Goal: Transaction & Acquisition: Purchase product/service

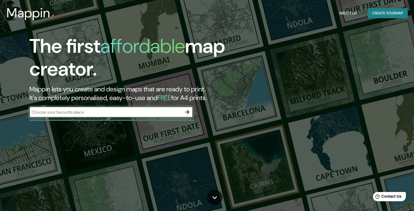
type input "-12.168965542293948, -76.95954914599157"
click at [184, 111] on icon "button" at bounding box center [187, 112] width 7 height 7
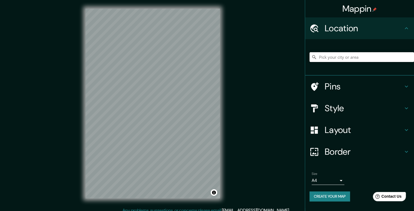
click at [348, 58] on input "Pick your city or area" at bounding box center [361, 57] width 105 height 10
drag, startPoint x: 252, startPoint y: 4, endPoint x: 232, endPoint y: 14, distance: 22.0
click at [223, 4] on div "Mappin Location Pins Style Layout Border Choose a border. Hint : you can make l…" at bounding box center [207, 108] width 414 height 216
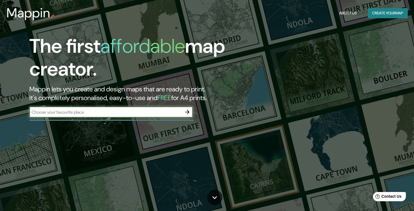
click at [108, 111] on input "text" at bounding box center [105, 112] width 152 height 6
type input "[GEOGRAPHIC_DATA][PERSON_NAME]"
click at [188, 111] on icon "button" at bounding box center [187, 112] width 7 height 7
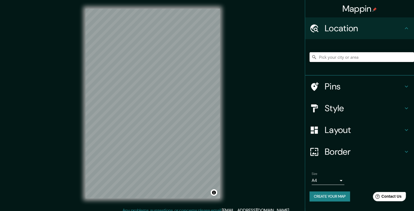
click at [330, 58] on input "Pick your city or area" at bounding box center [361, 57] width 105 height 10
paste input "-12.168965542293948, -76.95954914599157"
click at [359, 26] on h4 "Location" at bounding box center [364, 28] width 78 height 11
click at [410, 28] on div "Location" at bounding box center [359, 28] width 109 height 22
click at [406, 27] on icon at bounding box center [406, 28] width 3 height 2
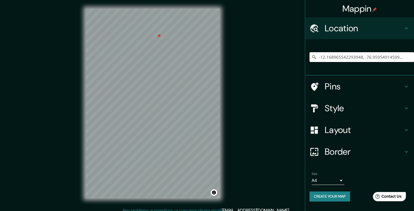
click at [354, 27] on h4 "Location" at bounding box center [364, 28] width 78 height 11
drag, startPoint x: 159, startPoint y: 30, endPoint x: 160, endPoint y: 69, distance: 39.5
click at [160, 47] on div at bounding box center [159, 45] width 4 height 4
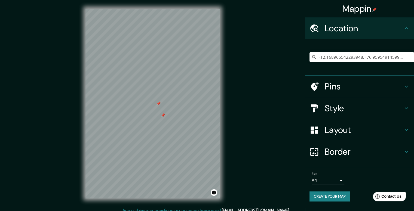
click at [163, 115] on div at bounding box center [163, 115] width 4 height 4
click at [159, 103] on div at bounding box center [158, 104] width 4 height 4
click at [334, 52] on input "-12.168965542293948, -76.95954914599157" at bounding box center [361, 57] width 105 height 10
click at [333, 55] on input "-12.168965542293948, -76.95954914599157" at bounding box center [361, 57] width 105 height 10
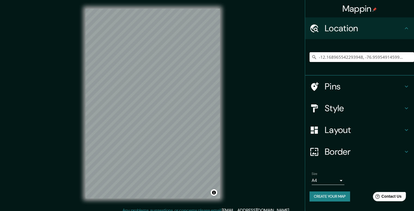
drag, startPoint x: 409, startPoint y: 57, endPoint x: 320, endPoint y: 62, distance: 88.6
click at [320, 62] on div "-12.168965542293948, -76.95954914599157 No results found" at bounding box center [361, 57] width 105 height 27
type input "-"
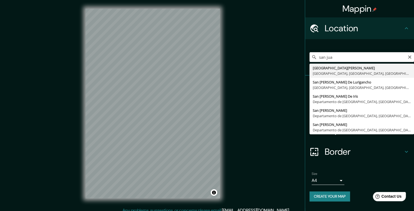
type input "[GEOGRAPHIC_DATA][PERSON_NAME], [GEOGRAPHIC_DATA], [GEOGRAPHIC_DATA], [GEOGRAPH…"
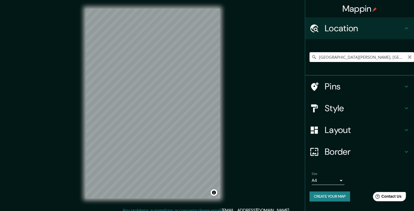
click at [408, 54] on button "Clear" at bounding box center [409, 56] width 4 height 5
paste input "PARQUE ECOLÓGICO, Solidaridad."
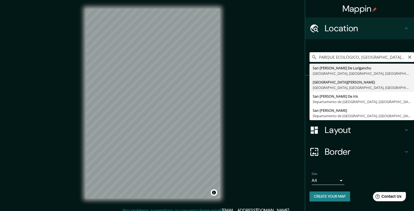
type input "[GEOGRAPHIC_DATA][PERSON_NAME], [GEOGRAPHIC_DATA], [GEOGRAPHIC_DATA], [GEOGRAPH…"
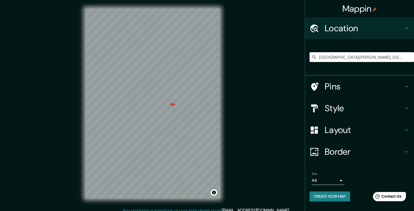
click at [170, 106] on div at bounding box center [171, 104] width 4 height 4
click at [172, 106] on div at bounding box center [173, 105] width 4 height 4
click at [382, 84] on h4 "Pins" at bounding box center [364, 86] width 78 height 11
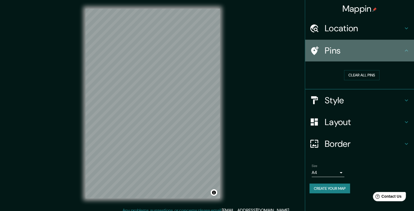
click at [405, 50] on icon at bounding box center [406, 50] width 7 height 7
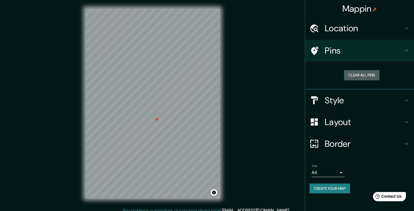
click at [364, 75] on button "Clear all pins" at bounding box center [361, 75] width 35 height 10
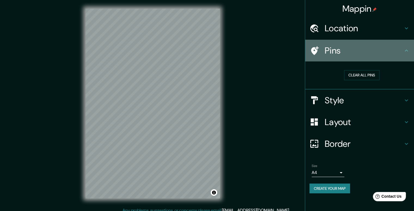
click at [405, 49] on icon at bounding box center [406, 50] width 7 height 7
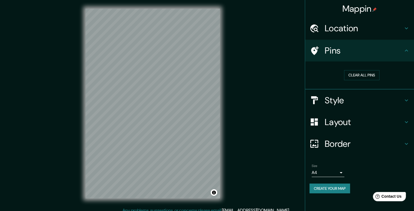
click at [352, 83] on div "Clear all pins" at bounding box center [361, 75] width 105 height 19
click at [353, 78] on button "Clear all pins" at bounding box center [361, 75] width 35 height 10
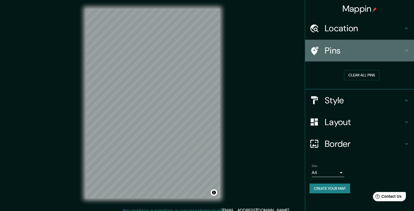
click at [405, 50] on icon at bounding box center [406, 50] width 7 height 7
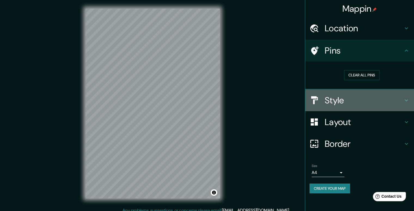
click at [401, 97] on h4 "Style" at bounding box center [364, 100] width 78 height 11
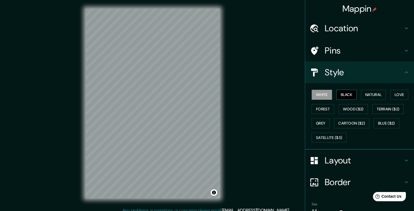
click at [352, 96] on button "Black" at bounding box center [346, 95] width 20 height 10
click at [363, 94] on button "Natural" at bounding box center [373, 95] width 25 height 10
click at [349, 94] on button "Black" at bounding box center [346, 95] width 20 height 10
click at [316, 94] on button "White" at bounding box center [322, 95] width 20 height 10
click at [391, 94] on button "Love" at bounding box center [399, 95] width 18 height 10
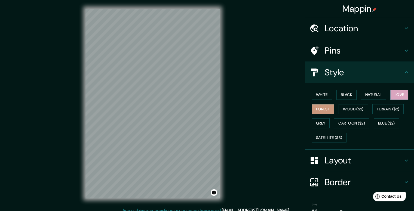
click at [323, 109] on button "Forest" at bounding box center [323, 109] width 23 height 10
click at [351, 106] on button "Wood ($2)" at bounding box center [353, 109] width 29 height 10
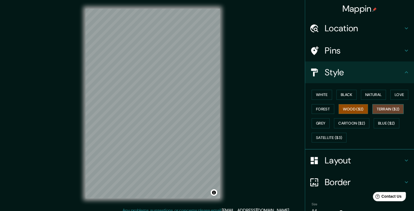
click at [373, 105] on button "Terrain ($2)" at bounding box center [388, 109] width 32 height 10
click at [322, 122] on button "Grey" at bounding box center [321, 123] width 18 height 10
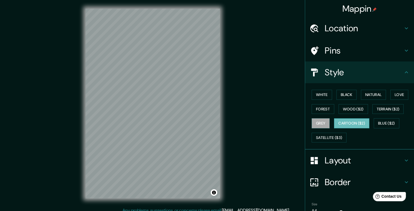
click at [334, 122] on button "Cartoon ($2)" at bounding box center [351, 123] width 35 height 10
click at [380, 122] on button "Blue ($2)" at bounding box center [387, 123] width 26 height 10
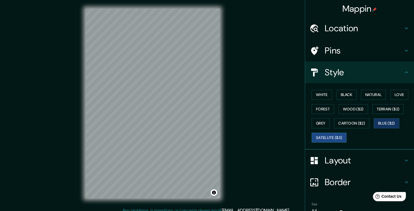
click at [333, 134] on button "Satellite ($3)" at bounding box center [329, 138] width 35 height 10
click at [323, 94] on button "White" at bounding box center [322, 95] width 20 height 10
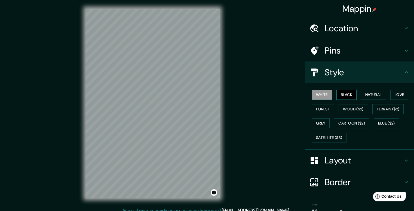
click at [338, 93] on button "Black" at bounding box center [346, 95] width 20 height 10
click at [322, 92] on button "White" at bounding box center [322, 95] width 20 height 10
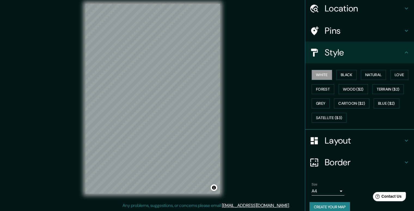
scroll to position [26, 0]
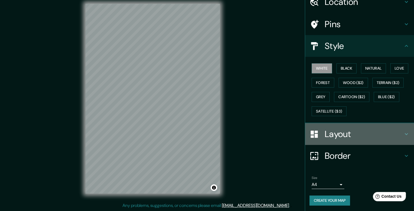
click at [351, 134] on h4 "Layout" at bounding box center [364, 134] width 78 height 11
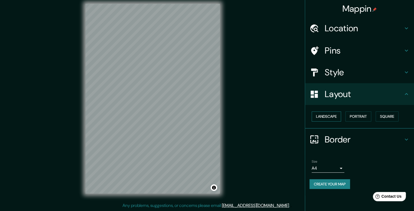
click at [329, 117] on button "Landscape" at bounding box center [326, 117] width 29 height 10
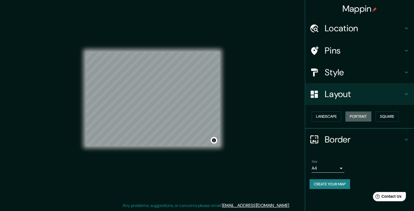
click at [360, 113] on button "Portrait" at bounding box center [358, 117] width 26 height 10
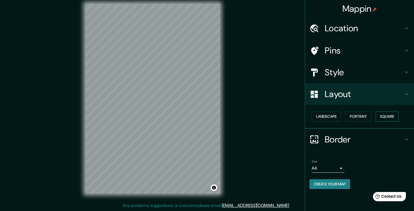
click at [383, 113] on button "Square" at bounding box center [387, 117] width 23 height 10
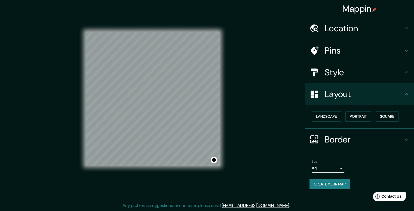
click at [345, 115] on div "Landscape [GEOGRAPHIC_DATA]" at bounding box center [361, 116] width 105 height 14
click at [352, 114] on button "Portrait" at bounding box center [358, 117] width 26 height 10
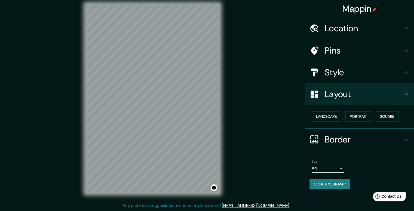
click at [337, 171] on body "Mappin Location [GEOGRAPHIC_DATA][PERSON_NAME], [GEOGRAPHIC_DATA], [GEOGRAPHIC_…" at bounding box center [207, 100] width 414 height 211
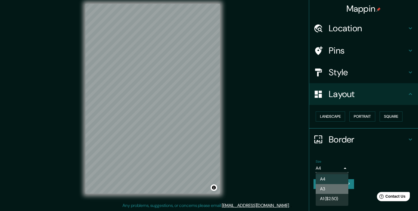
click at [325, 187] on li "A3" at bounding box center [332, 189] width 33 height 10
type input "a4"
click at [332, 165] on body "Mappin Location [GEOGRAPHIC_DATA][PERSON_NAME], [GEOGRAPHIC_DATA], [GEOGRAPHIC_…" at bounding box center [209, 100] width 418 height 211
click at [332, 165] on div at bounding box center [209, 105] width 418 height 211
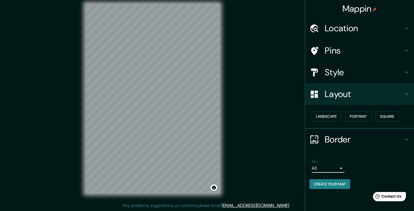
click at [386, 134] on h4 "Border" at bounding box center [364, 139] width 78 height 11
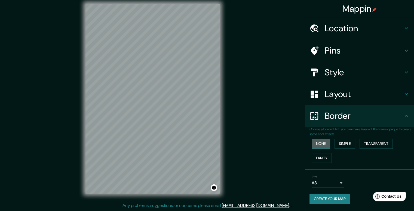
click at [321, 140] on button "None" at bounding box center [321, 144] width 19 height 10
click at [348, 143] on button "Simple" at bounding box center [345, 144] width 21 height 10
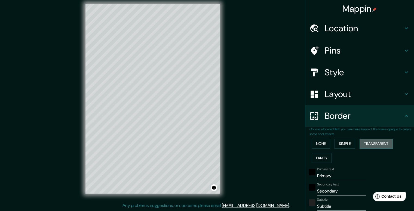
click at [373, 143] on button "Transparent" at bounding box center [376, 144] width 33 height 10
click at [322, 156] on button "Fancy" at bounding box center [322, 158] width 20 height 10
click at [320, 145] on button "None" at bounding box center [321, 144] width 19 height 10
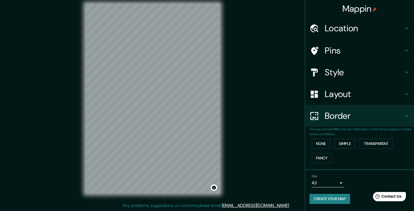
click at [335, 193] on div "Size A3 a4 Create your map" at bounding box center [359, 190] width 100 height 36
click at [335, 197] on button "Create your map" at bounding box center [329, 199] width 41 height 10
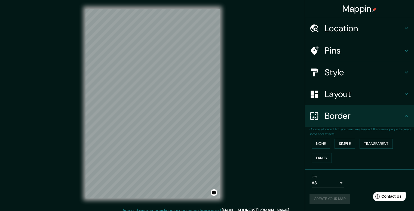
click at [336, 195] on div "Create your map" at bounding box center [359, 199] width 100 height 10
click at [319, 194] on div "Create your map" at bounding box center [359, 199] width 100 height 10
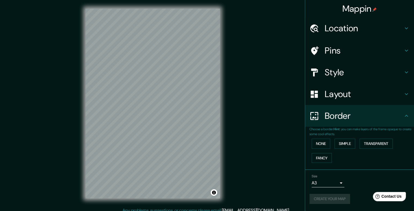
click at [319, 194] on div "Create your map" at bounding box center [359, 199] width 100 height 10
click at [323, 200] on div "Create your map" at bounding box center [359, 199] width 100 height 10
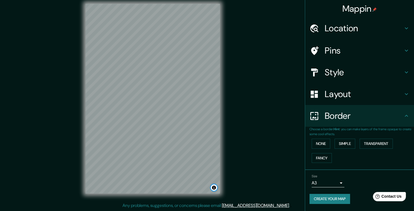
click at [213, 189] on button "Toggle attribution" at bounding box center [214, 188] width 7 height 7
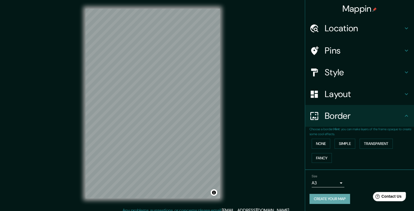
click at [332, 198] on button "Create your map" at bounding box center [329, 199] width 41 height 10
click at [333, 199] on button "Create your map" at bounding box center [329, 199] width 41 height 10
click at [340, 201] on button "Create your map" at bounding box center [329, 199] width 41 height 10
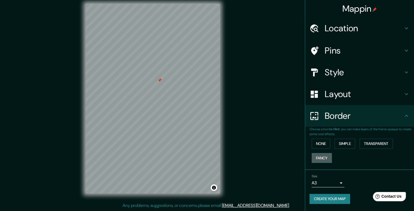
click at [326, 154] on button "Fancy" at bounding box center [322, 158] width 20 height 10
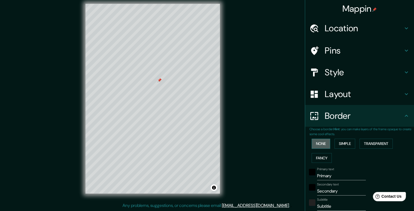
click at [322, 146] on button "None" at bounding box center [321, 144] width 19 height 10
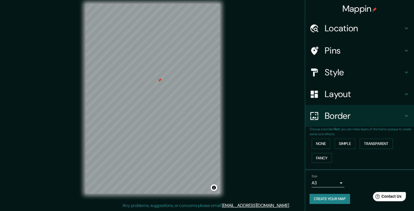
click at [160, 81] on div at bounding box center [159, 80] width 4 height 4
click at [203, 6] on div at bounding box center [203, 6] width 4 height 4
click at [201, 6] on div at bounding box center [200, 6] width 4 height 4
click at [239, 25] on div "Mappin Location [GEOGRAPHIC_DATA][PERSON_NAME], [GEOGRAPHIC_DATA], [GEOGRAPHIC_…" at bounding box center [207, 103] width 414 height 216
